Goal: Entertainment & Leisure: Consume media (video, audio)

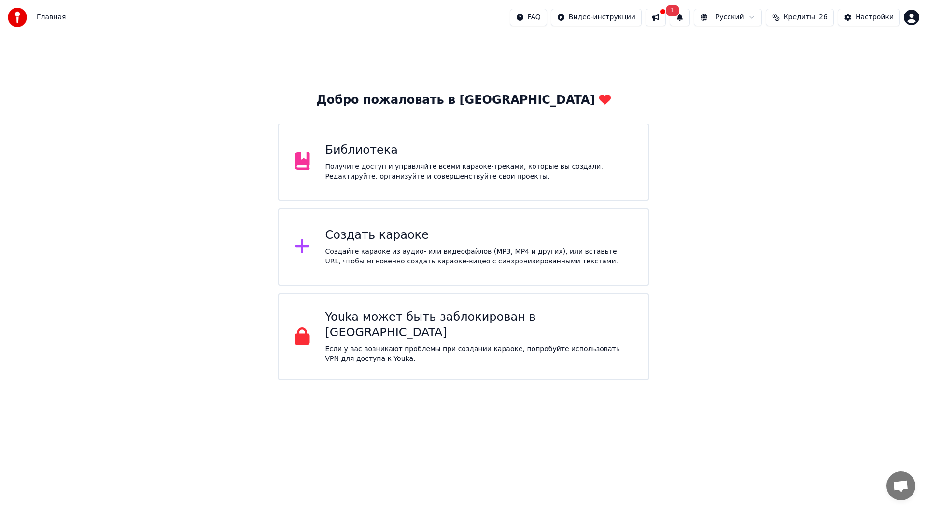
click at [452, 173] on div "Получите доступ и управляйте всеми караоке-треками, которые вы создали. Редакти…" at bounding box center [479, 171] width 308 height 19
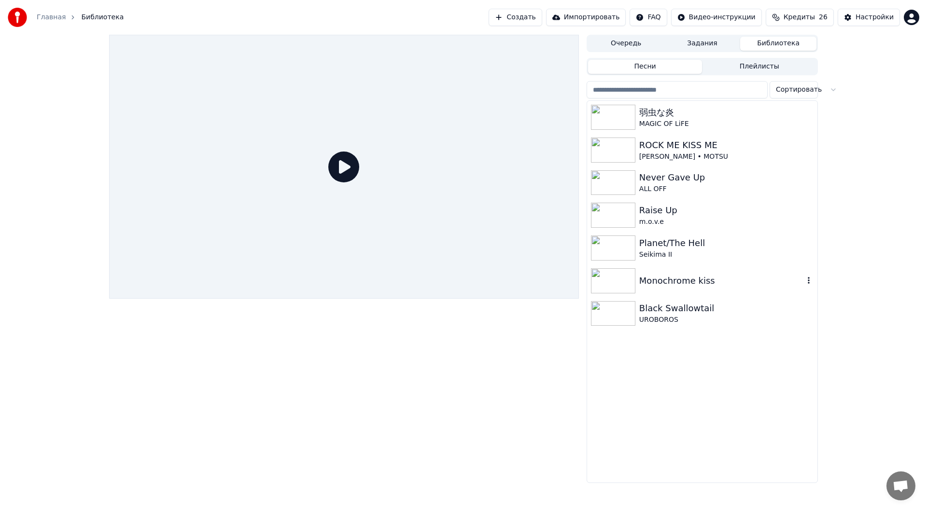
click at [745, 280] on div "Monochrome kiss" at bounding box center [721, 281] width 165 height 14
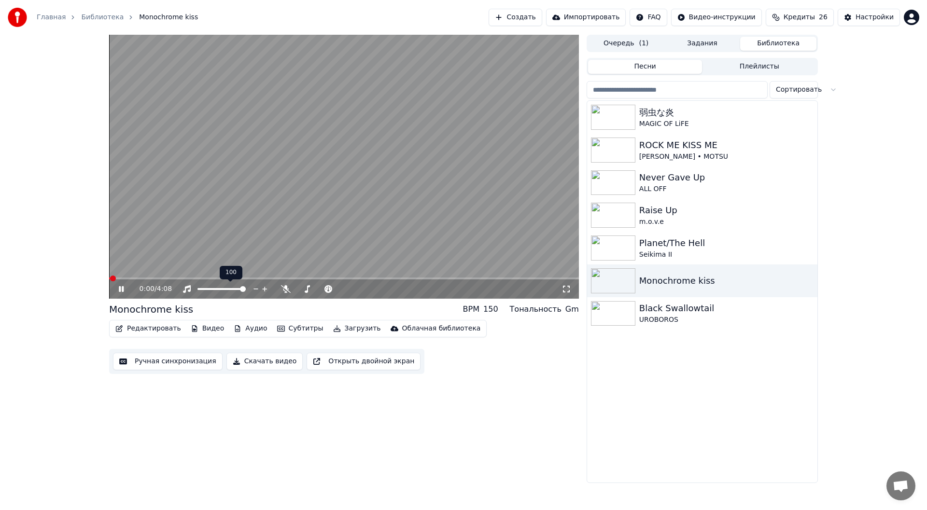
click at [223, 285] on div at bounding box center [231, 289] width 78 height 10
click at [219, 287] on div at bounding box center [231, 289] width 78 height 10
click at [218, 289] on div at bounding box center [231, 289] width 78 height 10
click at [217, 289] on span at bounding box center [207, 289] width 20 height 2
click at [223, 291] on div at bounding box center [231, 289] width 78 height 10
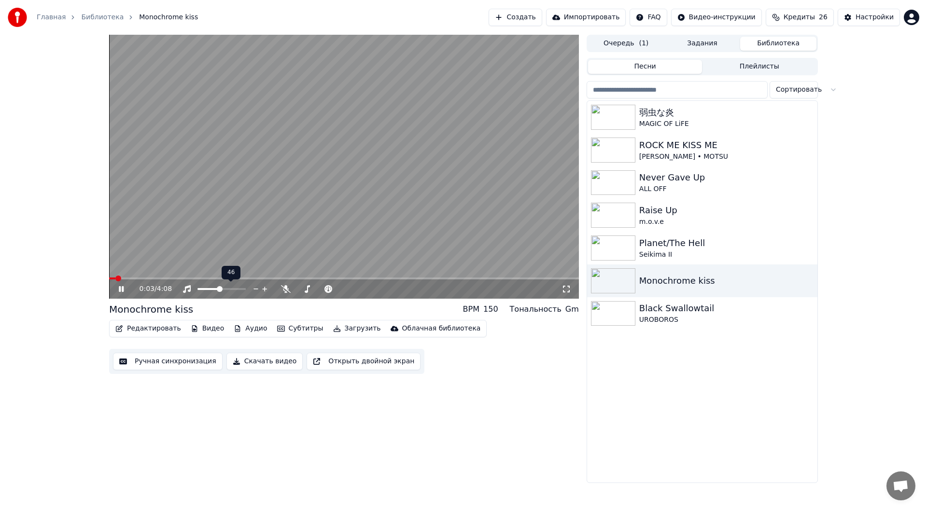
click at [223, 288] on span at bounding box center [220, 289] width 6 height 6
click at [566, 290] on icon at bounding box center [567, 289] width 10 height 8
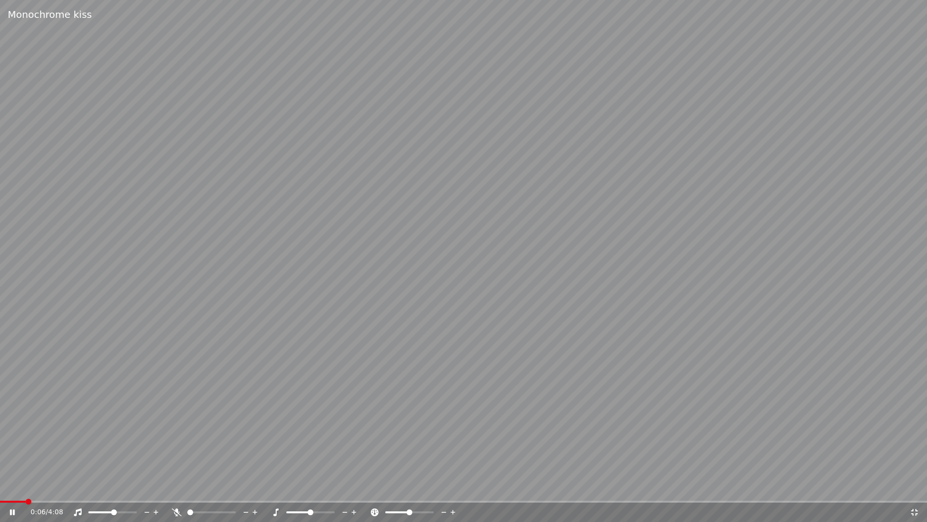
click at [42, 500] on video at bounding box center [463, 261] width 927 height 522
drag, startPoint x: 64, startPoint y: 464, endPoint x: 61, endPoint y: 472, distance: 8.9
click at [64, 464] on video at bounding box center [463, 261] width 927 height 522
click at [56, 501] on span at bounding box center [463, 501] width 927 height 2
click at [80, 500] on video at bounding box center [463, 261] width 927 height 522
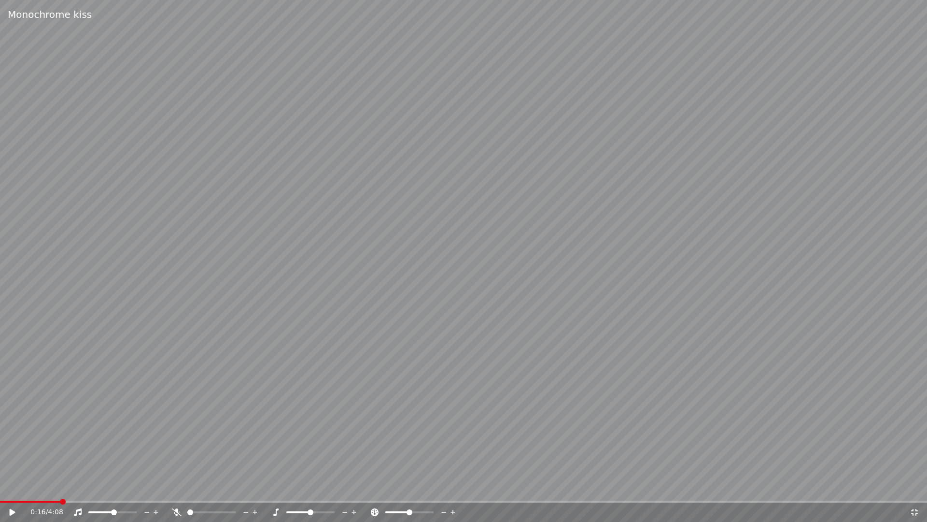
drag, startPoint x: 90, startPoint y: 450, endPoint x: 363, endPoint y: 400, distance: 277.8
click at [91, 450] on video at bounding box center [463, 261] width 927 height 522
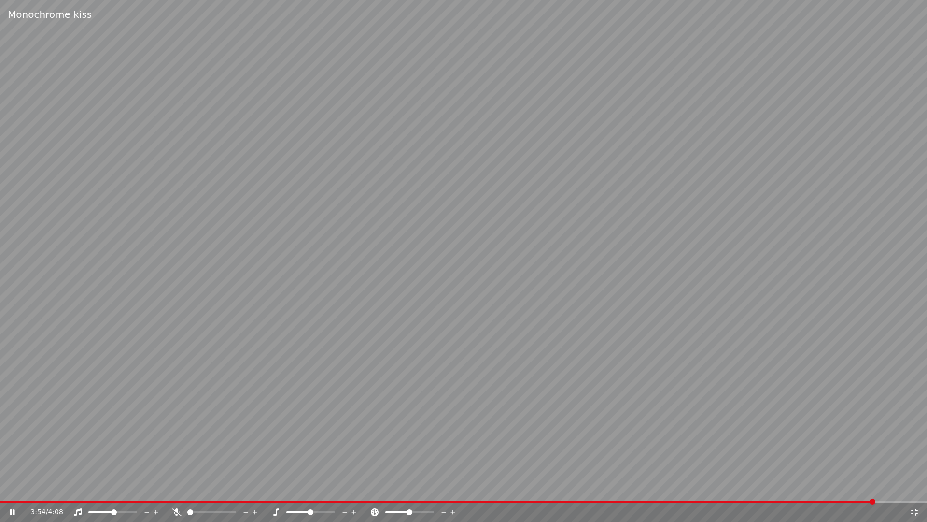
click at [918, 510] on icon at bounding box center [915, 512] width 10 height 8
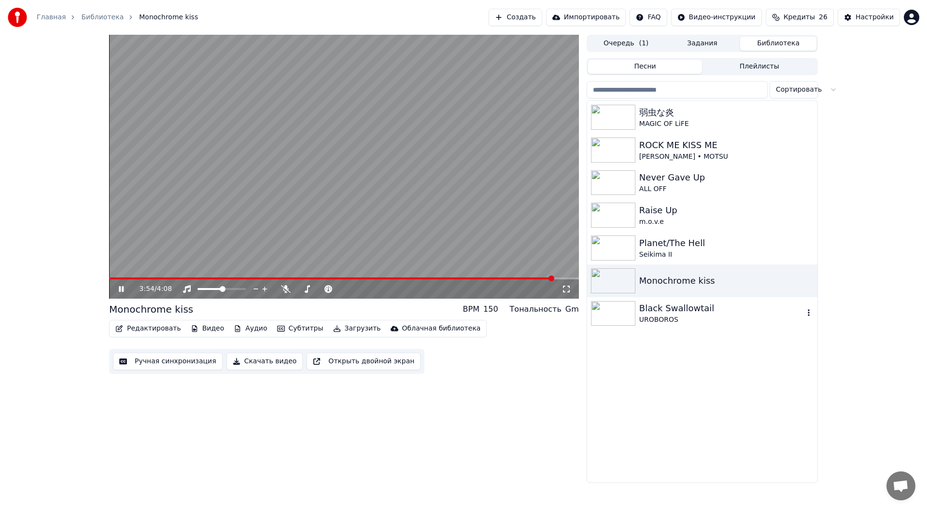
click at [704, 304] on div "Black Swallowtail" at bounding box center [721, 309] width 165 height 14
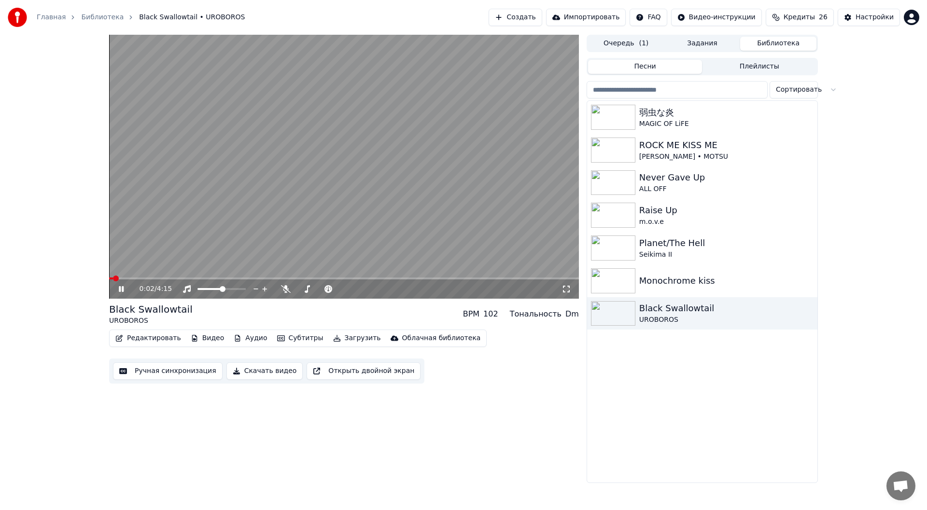
click at [566, 287] on icon at bounding box center [567, 289] width 10 height 8
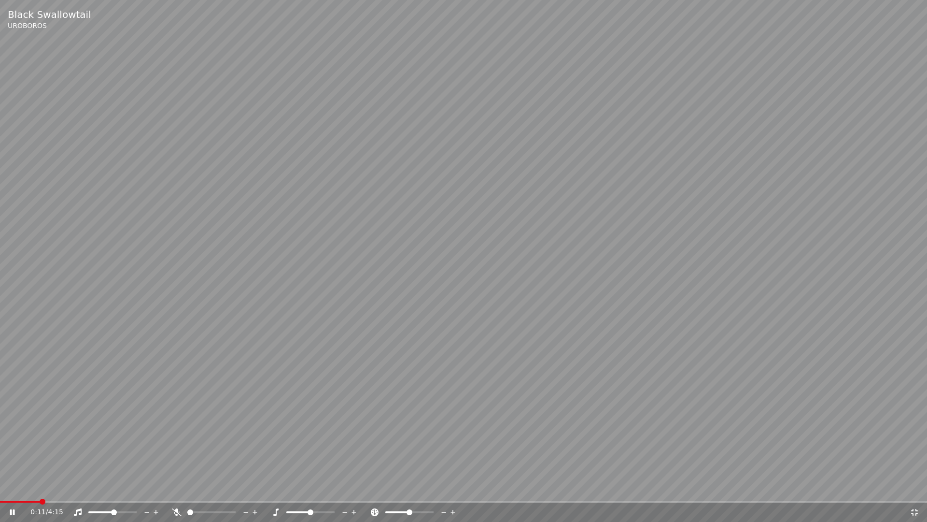
click at [42, 500] on span at bounding box center [463, 501] width 927 height 2
click at [63, 502] on div "0:11 / 4:15" at bounding box center [463, 511] width 927 height 19
click at [82, 502] on span at bounding box center [463, 501] width 927 height 2
click at [102, 500] on span at bounding box center [463, 501] width 927 height 2
click at [916, 510] on div "1:26 / 4:15" at bounding box center [463, 512] width 919 height 10
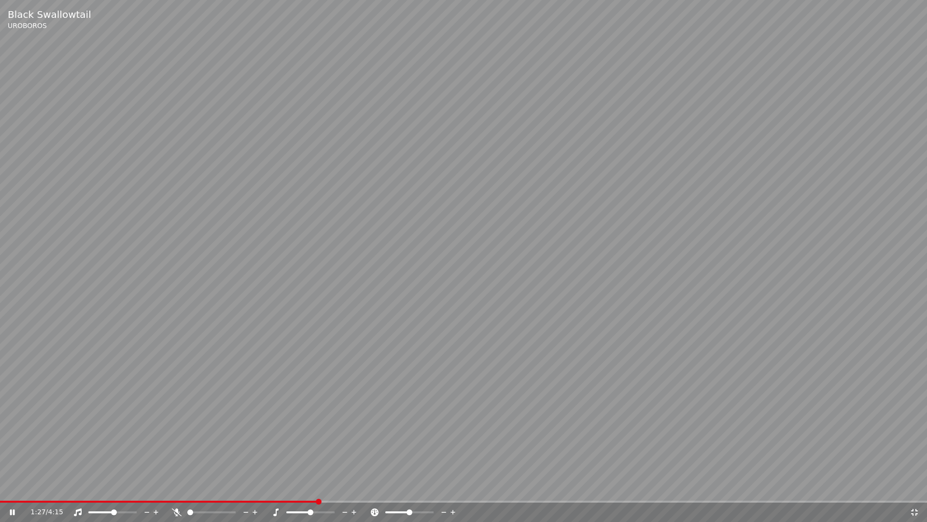
click at [918, 510] on icon at bounding box center [915, 512] width 10 height 8
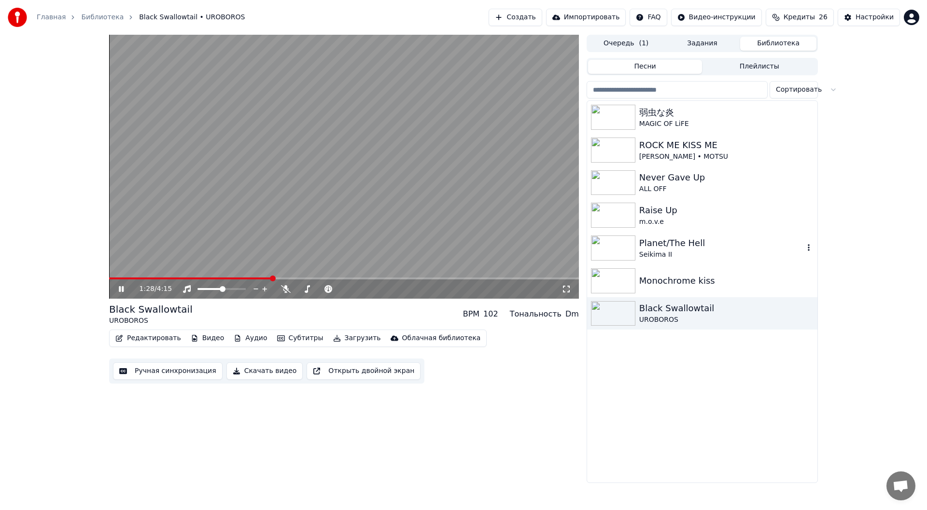
click at [691, 248] on div "Planet/The Hell" at bounding box center [721, 244] width 165 height 14
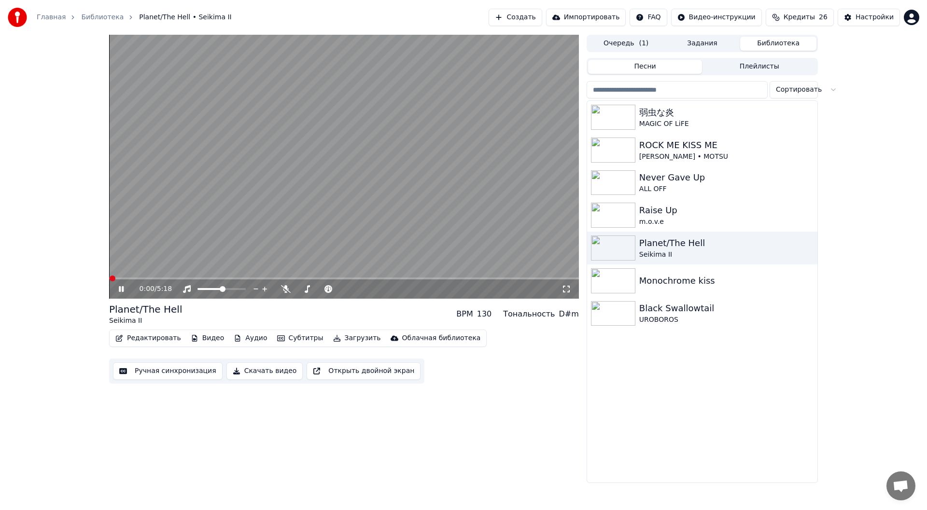
click at [567, 294] on div "0:00 / 5:18" at bounding box center [344, 289] width 462 height 10
click at [567, 293] on icon at bounding box center [567, 289] width 10 height 8
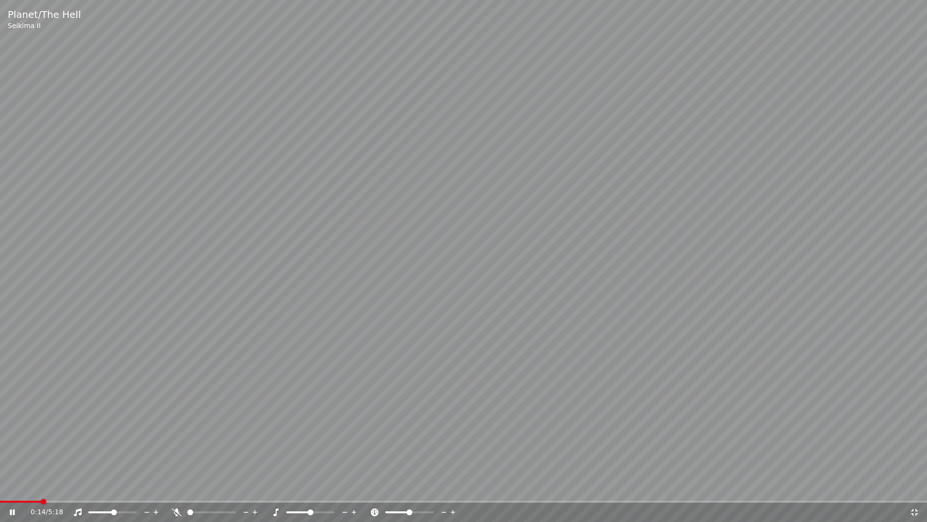
click at [41, 501] on span at bounding box center [463, 501] width 927 height 2
click at [916, 510] on icon at bounding box center [914, 511] width 7 height 7
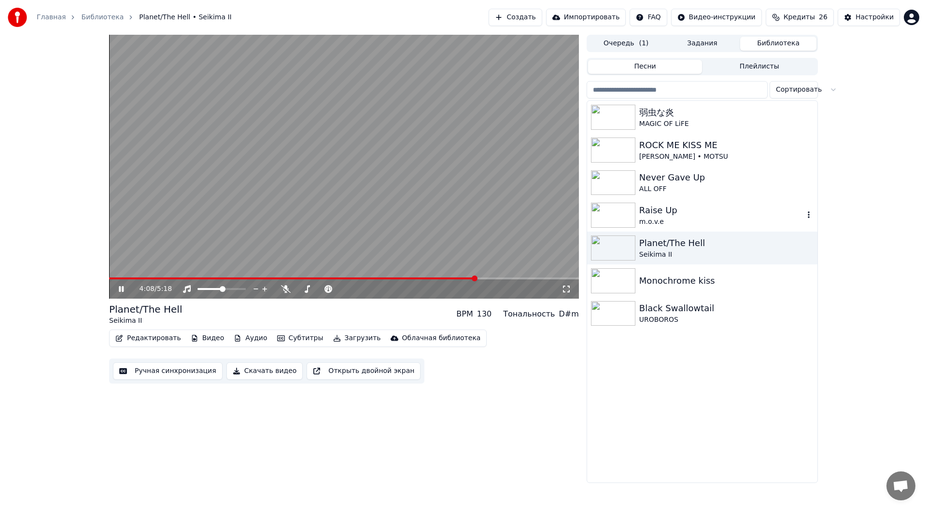
click at [706, 214] on div "Raise Up" at bounding box center [721, 211] width 165 height 14
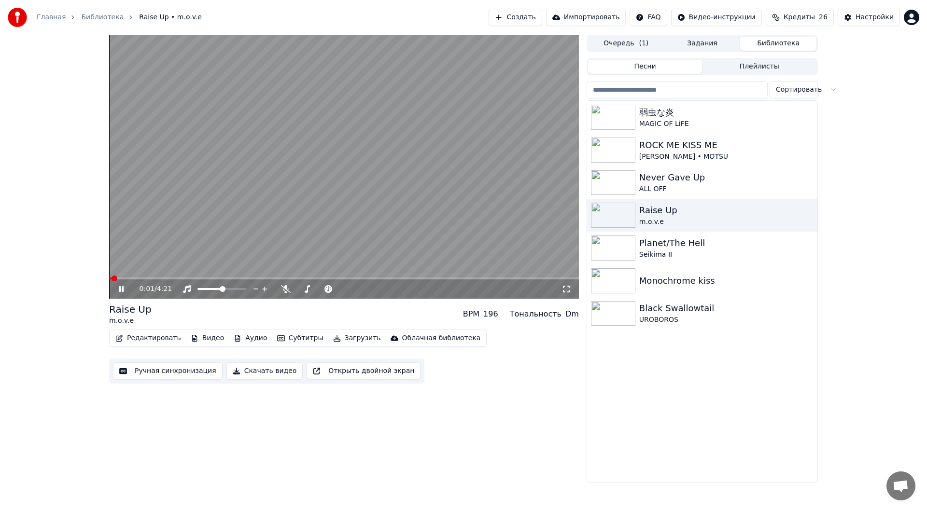
drag, startPoint x: 565, startPoint y: 290, endPoint x: 560, endPoint y: 302, distance: 13.5
click at [565, 290] on icon at bounding box center [567, 289] width 10 height 8
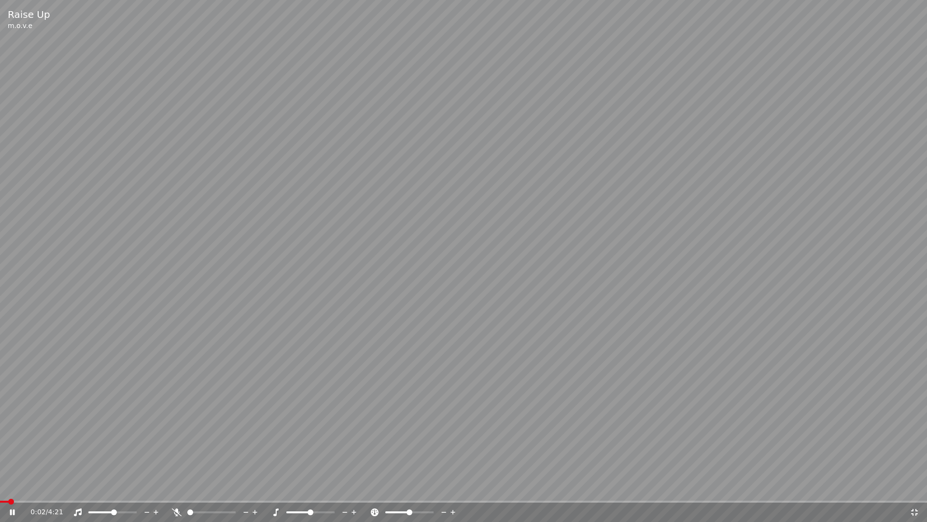
click at [32, 499] on video at bounding box center [463, 261] width 927 height 522
click at [46, 470] on video at bounding box center [463, 261] width 927 height 522
click at [673, 243] on video at bounding box center [463, 261] width 927 height 522
click at [914, 510] on icon at bounding box center [914, 511] width 7 height 7
